Goal: Communication & Community: Answer question/provide support

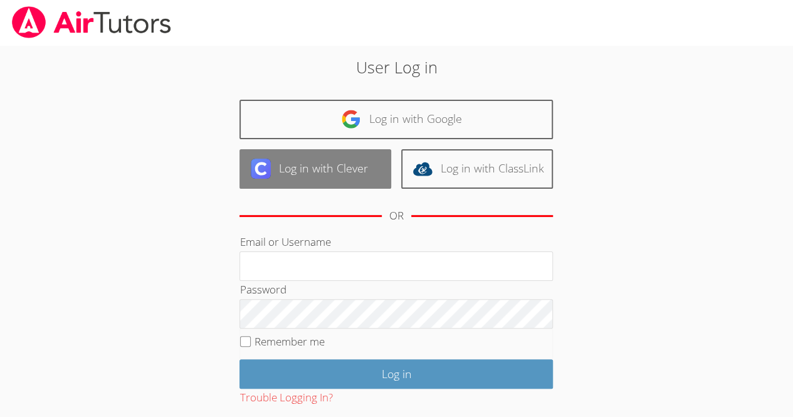
click at [345, 170] on link "Log in with Clever" at bounding box center [315, 168] width 152 height 39
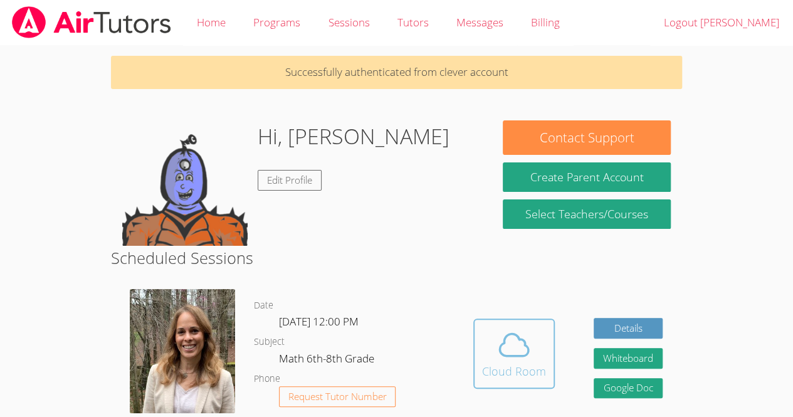
click at [509, 335] on icon at bounding box center [513, 344] width 35 height 35
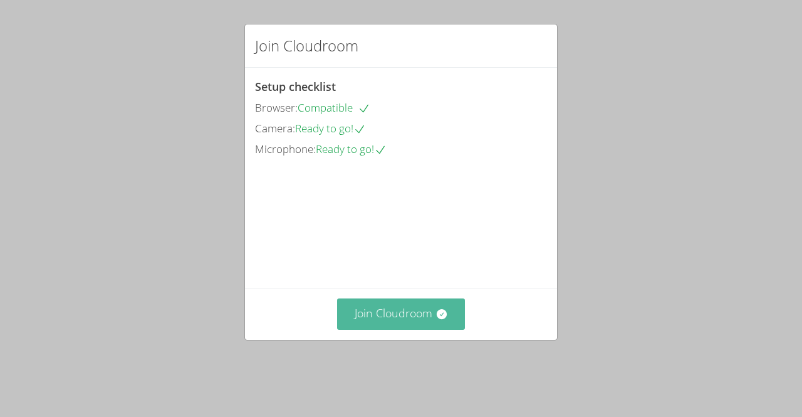
click at [427, 329] on button "Join Cloudroom" at bounding box center [401, 313] width 128 height 31
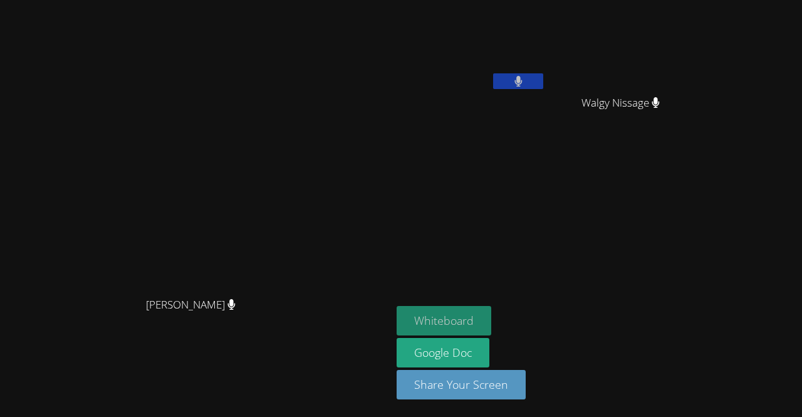
click at [491, 316] on button "Whiteboard" at bounding box center [444, 320] width 95 height 29
click at [546, 55] on video at bounding box center [471, 47] width 149 height 84
click at [546, 46] on video at bounding box center [471, 47] width 149 height 84
drag, startPoint x: 518, startPoint y: 26, endPoint x: 526, endPoint y: 36, distance: 12.9
click at [526, 36] on video at bounding box center [471, 47] width 149 height 84
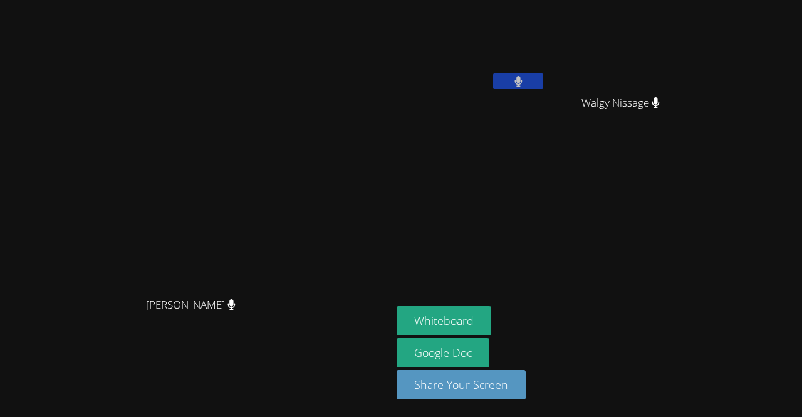
click at [526, 36] on video at bounding box center [471, 47] width 149 height 84
click at [501, 33] on video at bounding box center [471, 47] width 149 height 84
click at [536, 36] on video at bounding box center [471, 47] width 149 height 84
click at [546, 47] on video at bounding box center [471, 47] width 149 height 84
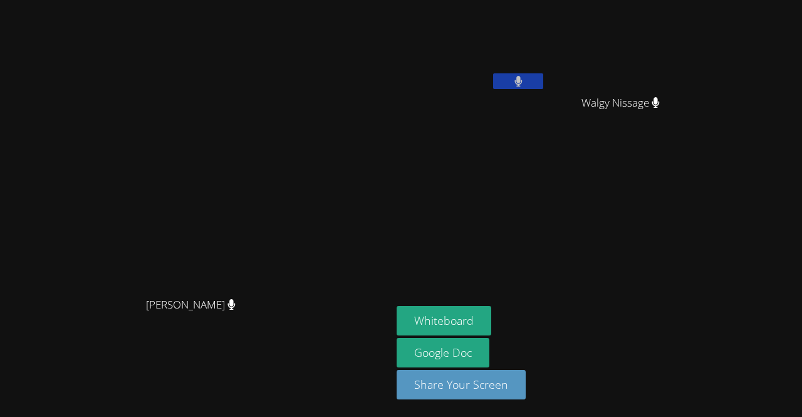
click at [534, 53] on video at bounding box center [471, 47] width 149 height 84
drag, startPoint x: 523, startPoint y: 45, endPoint x: 600, endPoint y: 149, distance: 129.3
click at [600, 149] on aside "Eloar Dowendjina Louis Chery Walgy Nissage Walgy Nissage Whiteboard Google Doc …" at bounding box center [548, 208] width 313 height 417
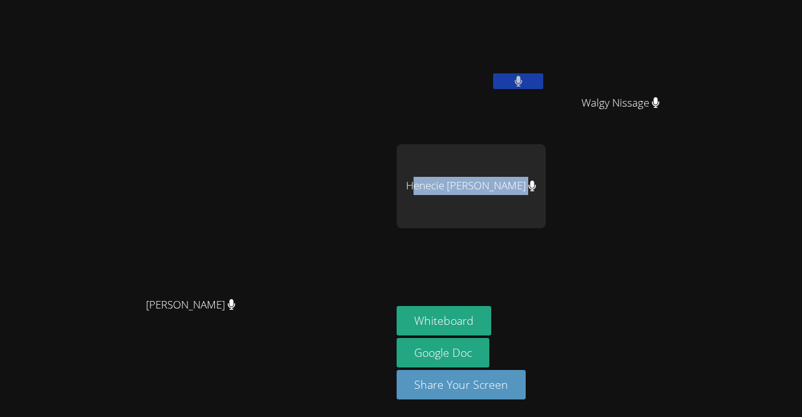
drag, startPoint x: 529, startPoint y: 182, endPoint x: 675, endPoint y: 176, distance: 146.1
click at [675, 176] on div "Eloar Dowendjina Louis Chery Walgy Nissage Walgy Nissage Henecie Charles" at bounding box center [548, 141] width 303 height 273
click at [667, 161] on div at bounding box center [667, 161] width 0 height 0
click at [546, 179] on div "Henecie [PERSON_NAME]" at bounding box center [471, 186] width 149 height 84
click at [546, 34] on video at bounding box center [471, 47] width 149 height 84
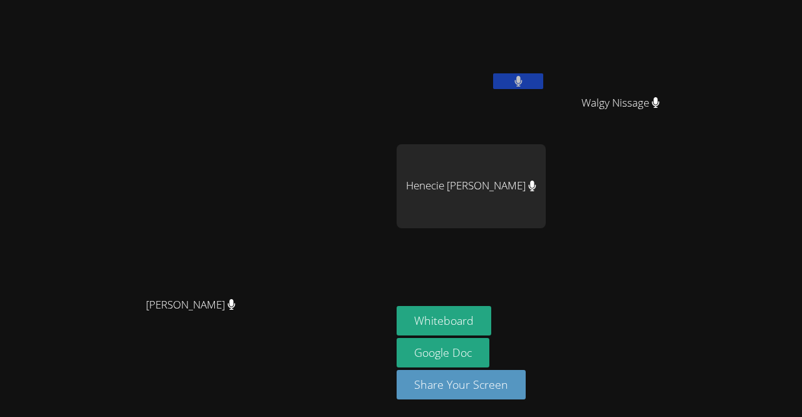
drag, startPoint x: 534, startPoint y: 33, endPoint x: 581, endPoint y: 98, distance: 81.2
click at [546, 98] on div "[PERSON_NAME] [PERSON_NAME]" at bounding box center [471, 72] width 149 height 134
click at [546, 36] on video at bounding box center [471, 47] width 149 height 84
click at [546, 46] on video at bounding box center [471, 47] width 149 height 84
click at [546, 34] on video at bounding box center [471, 47] width 149 height 84
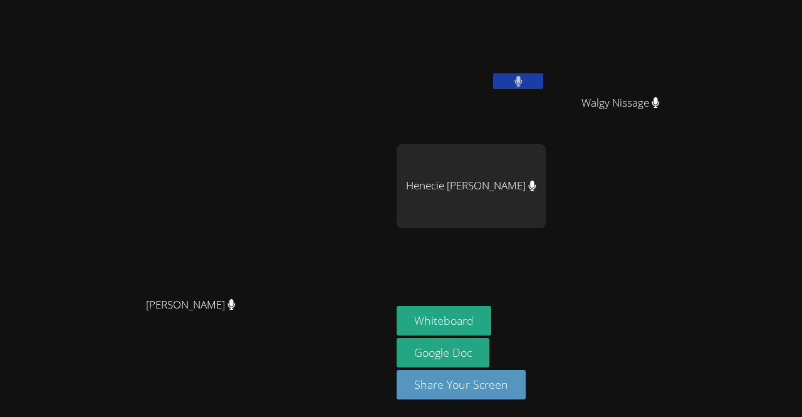
click at [546, 38] on video at bounding box center [471, 47] width 149 height 84
click at [546, 46] on video at bounding box center [471, 47] width 149 height 84
click at [546, 21] on video at bounding box center [471, 47] width 149 height 84
click at [546, 31] on video at bounding box center [471, 47] width 149 height 84
click at [546, 43] on video at bounding box center [471, 47] width 149 height 84
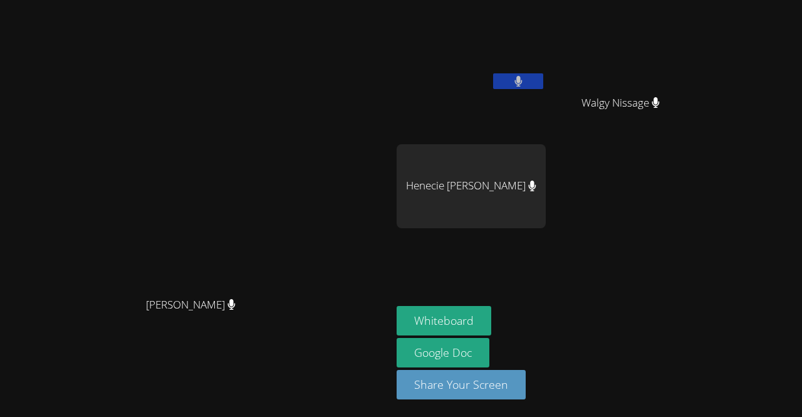
click at [546, 36] on video at bounding box center [471, 47] width 149 height 84
click at [546, 38] on video at bounding box center [471, 47] width 149 height 84
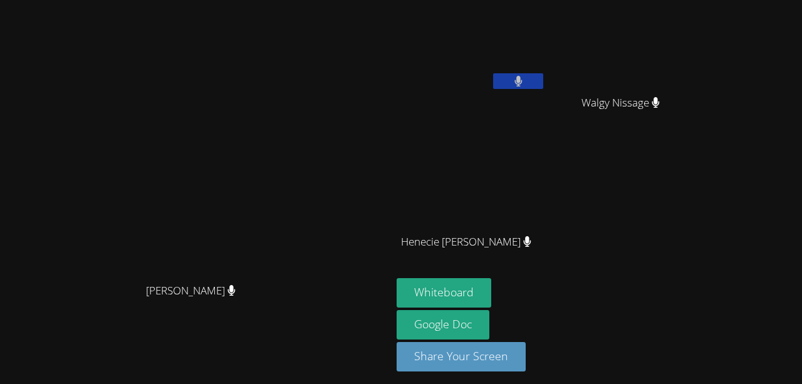
click at [536, 32] on video at bounding box center [471, 47] width 149 height 84
click at [536, 33] on video at bounding box center [471, 47] width 149 height 84
click at [546, 36] on video at bounding box center [471, 47] width 149 height 84
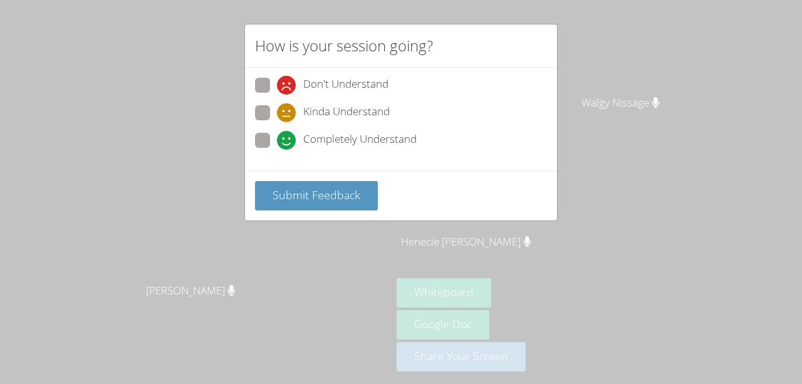
click at [332, 127] on div "Don't Understand Kinda Understand Completely Understand" at bounding box center [401, 117] width 292 height 78
click at [276, 135] on label "Completely Understand" at bounding box center [336, 141] width 162 height 17
click at [277, 135] on input "Completely Understand" at bounding box center [282, 138] width 11 height 11
radio input "true"
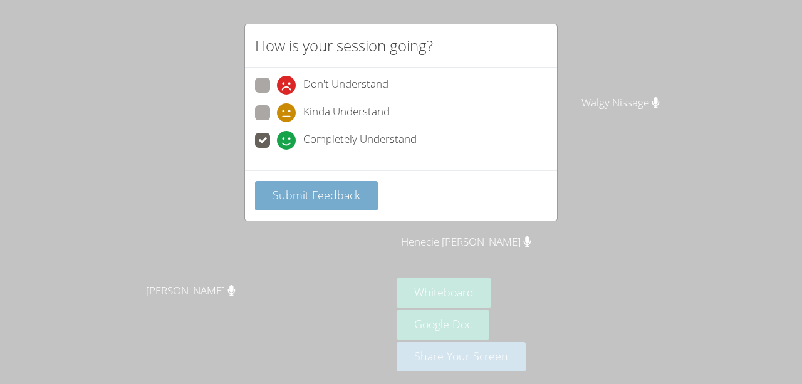
click at [292, 184] on button "Submit Feedback" at bounding box center [316, 195] width 123 height 29
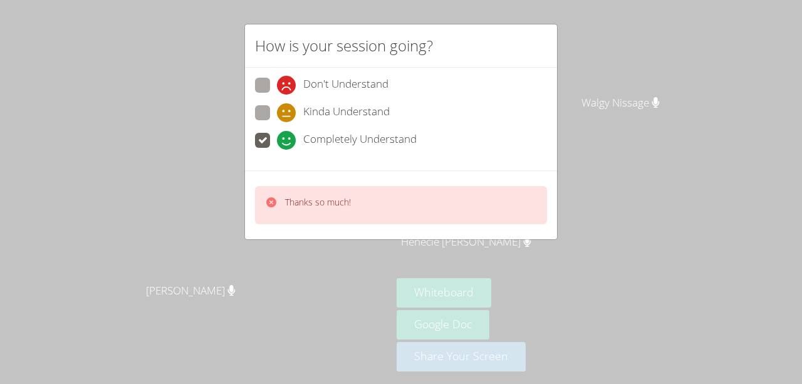
click at [270, 199] on icon at bounding box center [271, 202] width 13 height 13
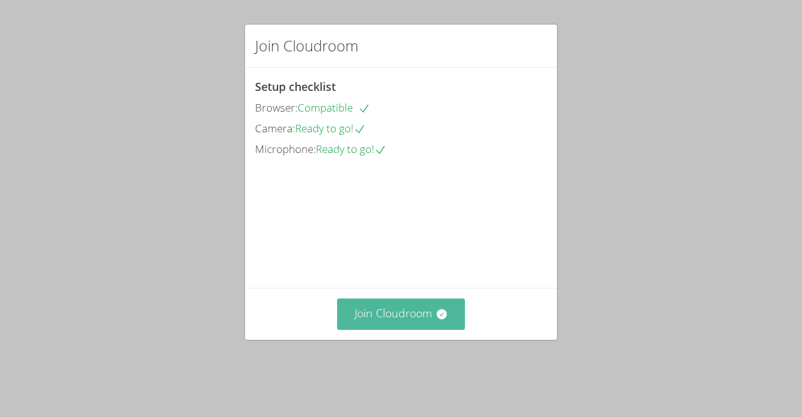
click at [375, 325] on button "Join Cloudroom" at bounding box center [401, 313] width 128 height 31
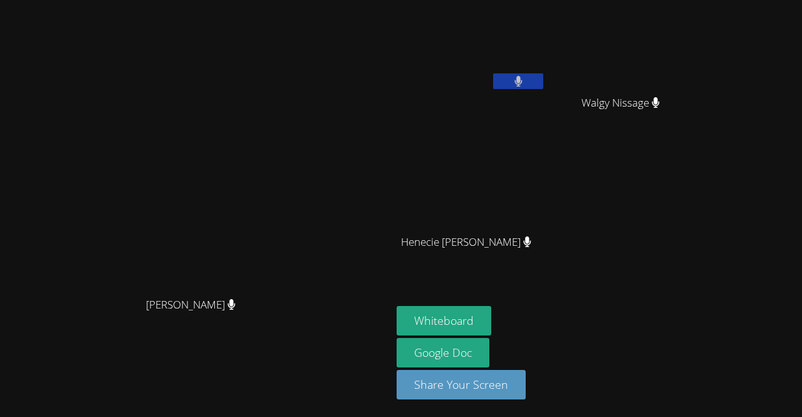
click at [546, 63] on video at bounding box center [471, 47] width 149 height 84
click at [509, 33] on video at bounding box center [471, 47] width 149 height 84
drag, startPoint x: 528, startPoint y: 29, endPoint x: 560, endPoint y: 70, distance: 51.3
click at [546, 70] on video at bounding box center [471, 47] width 149 height 84
click at [545, 29] on video at bounding box center [471, 47] width 149 height 84
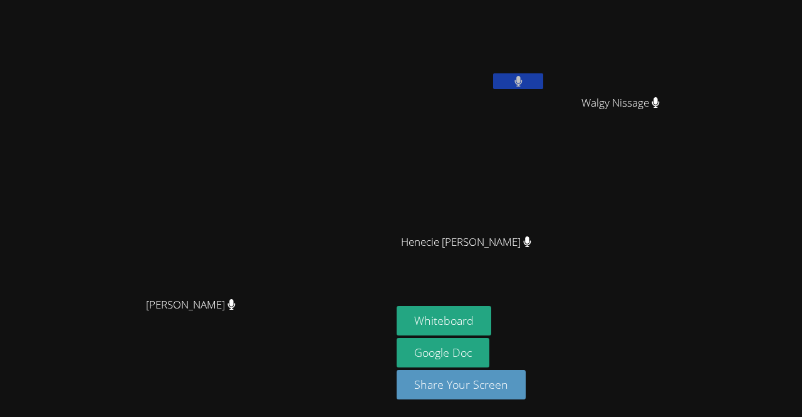
click at [546, 51] on video at bounding box center [471, 47] width 149 height 84
click at [546, 48] on video at bounding box center [471, 47] width 149 height 84
click at [546, 37] on video at bounding box center [471, 47] width 149 height 84
click at [546, 39] on video at bounding box center [471, 47] width 149 height 84
click at [546, 43] on video at bounding box center [471, 47] width 149 height 84
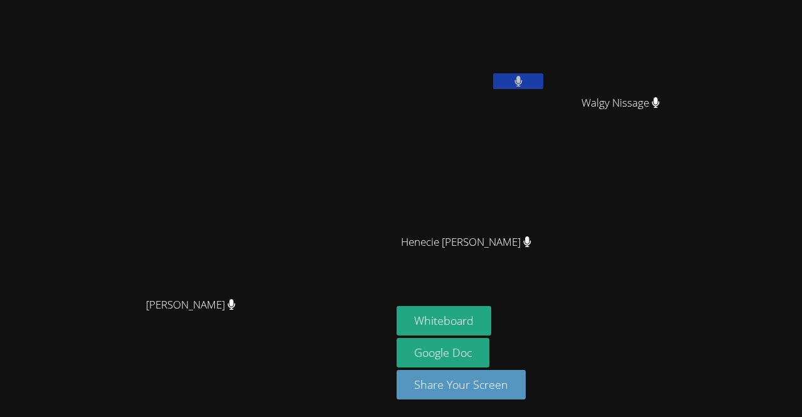
click at [546, 43] on video at bounding box center [471, 47] width 149 height 84
click at [660, 100] on span "Walgy Nissage" at bounding box center [620, 103] width 78 height 18
click at [699, 130] on div "Walgy Nissage" at bounding box center [625, 114] width 149 height 50
drag, startPoint x: 575, startPoint y: 31, endPoint x: 602, endPoint y: 93, distance: 67.6
click at [546, 93] on div "Eloar Dowendjina Louis Chery" at bounding box center [471, 50] width 149 height 90
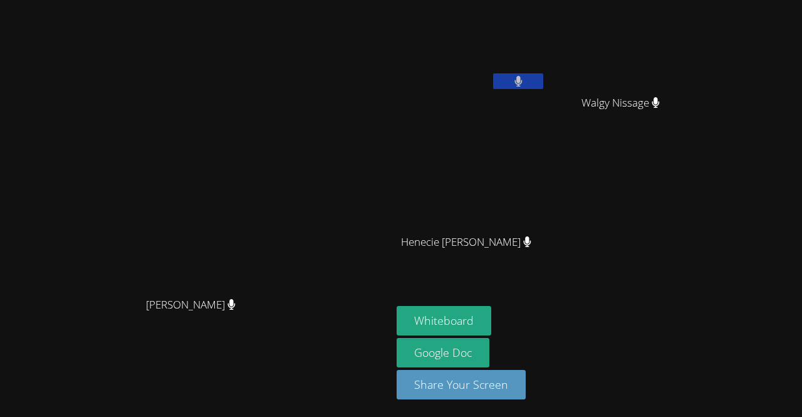
drag, startPoint x: 700, startPoint y: 0, endPoint x: 221, endPoint y: 136, distance: 498.3
click at [221, 136] on video at bounding box center [196, 183] width 188 height 215
